Goal: Task Accomplishment & Management: Use online tool/utility

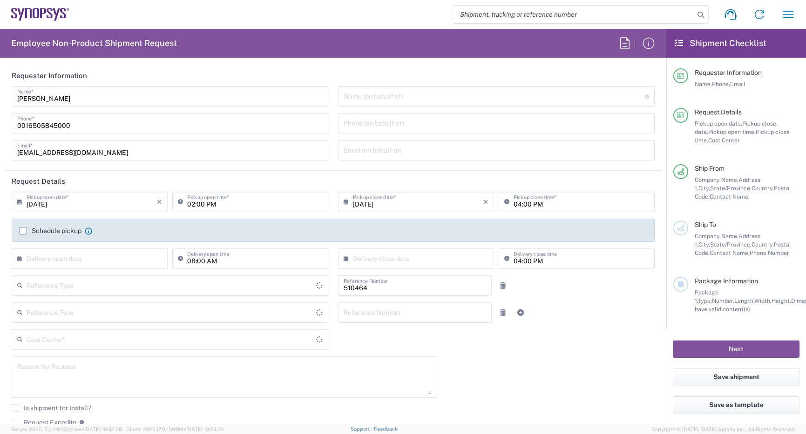
type input "Department"
type input "US01, SG, MSIP2, R&D 510464"
type input "Delivered at Place"
type input "United States"
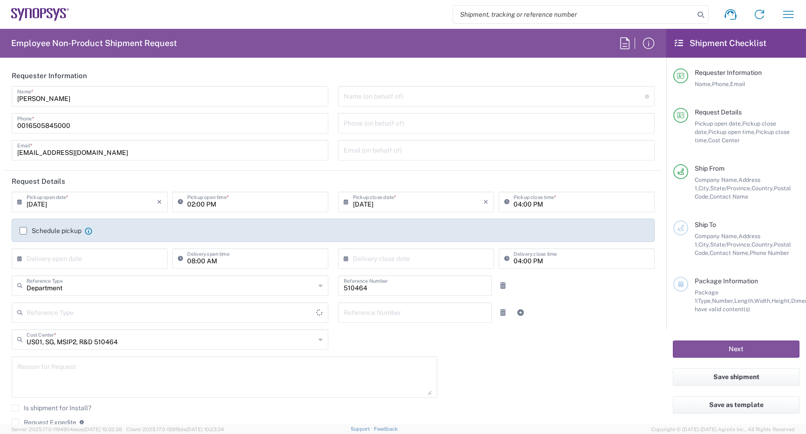
type input "Oregon"
type input "Hillsboro US03"
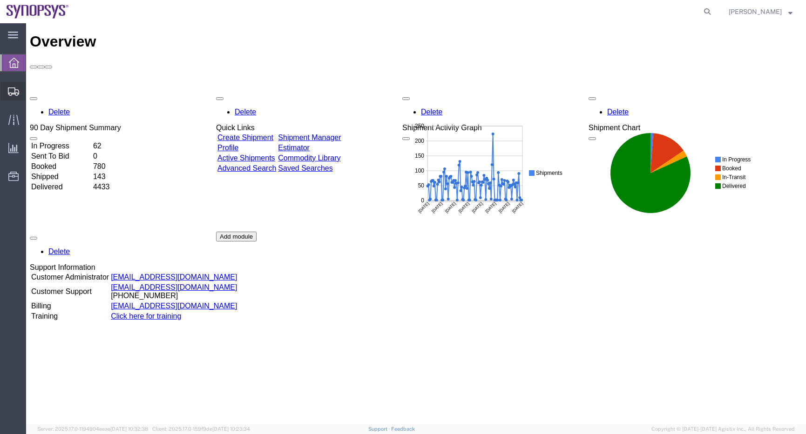
click at [0, 0] on span "Shipment Manager" at bounding box center [0, 0] width 0 height 0
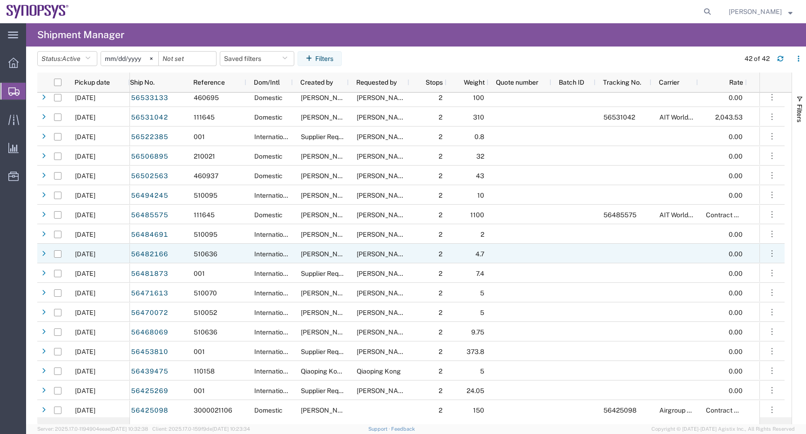
scroll to position [371, 0]
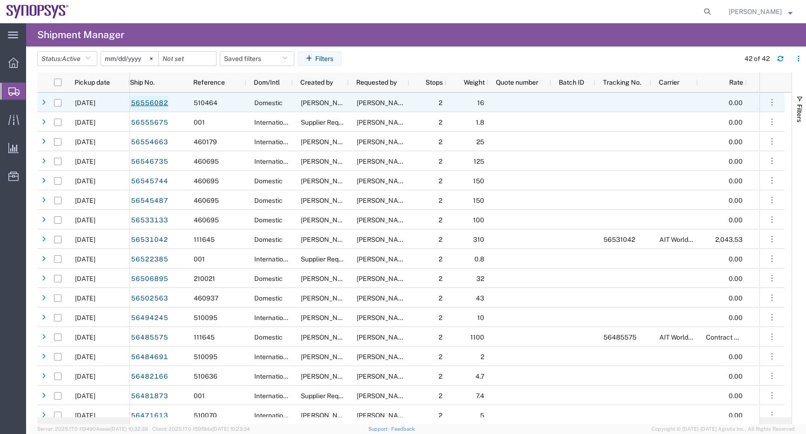
click at [137, 106] on link "56556082" at bounding box center [149, 103] width 38 height 15
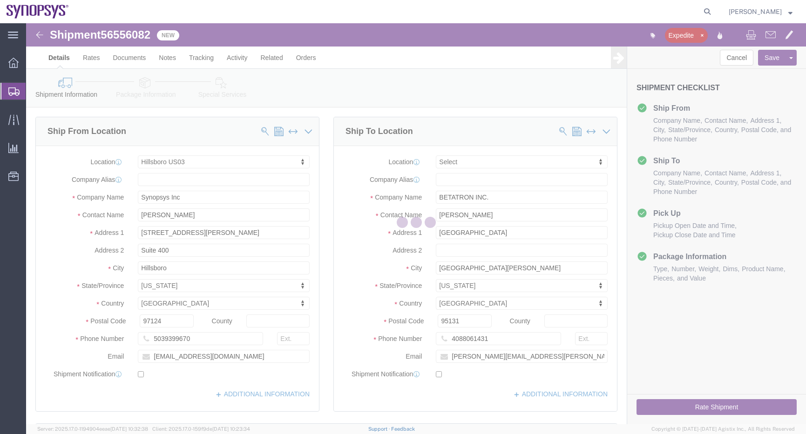
select select "63190"
select select
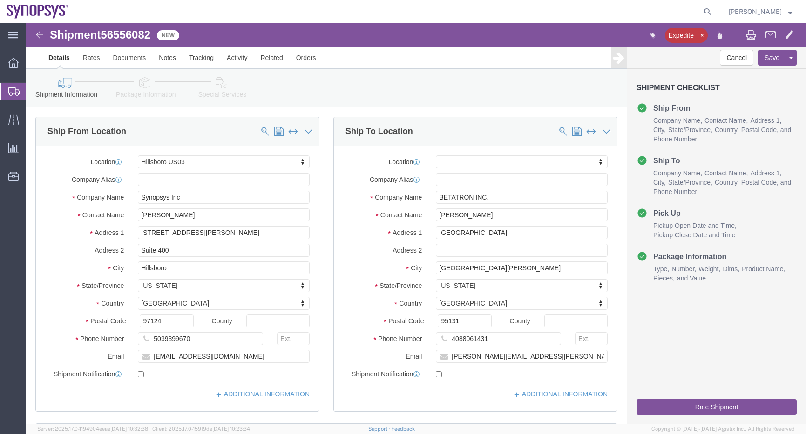
click button "Rate Shipment"
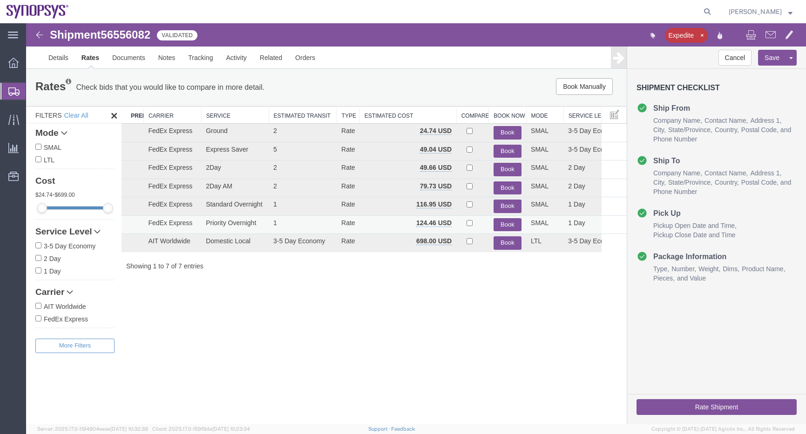
click at [515, 225] on button "Book" at bounding box center [508, 225] width 28 height 14
